Goal: Register for event/course

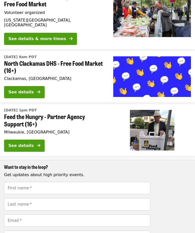
scroll to position [106, 0]
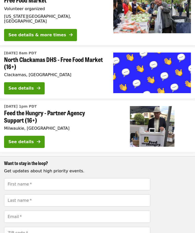
click at [32, 139] on div "See details" at bounding box center [20, 142] width 25 height 6
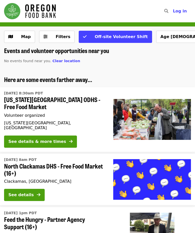
click at [55, 139] on div "See details & more times" at bounding box center [37, 142] width 58 height 6
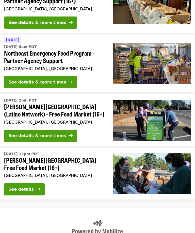
scroll to position [458, 0]
